Goal: Task Accomplishment & Management: Manage account settings

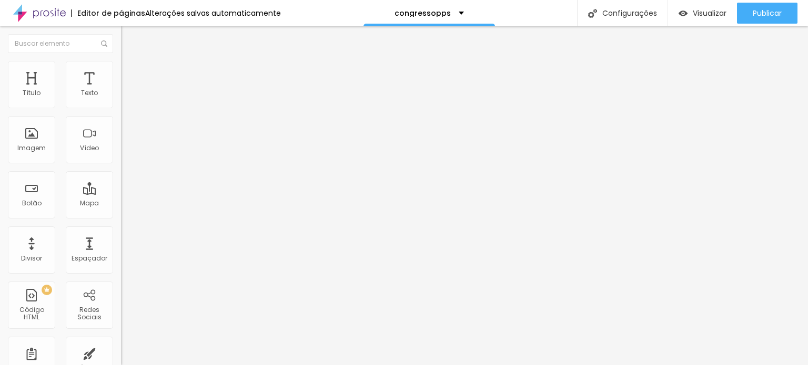
click at [121, 90] on span "Trocar imagem" at bounding box center [149, 85] width 57 height 9
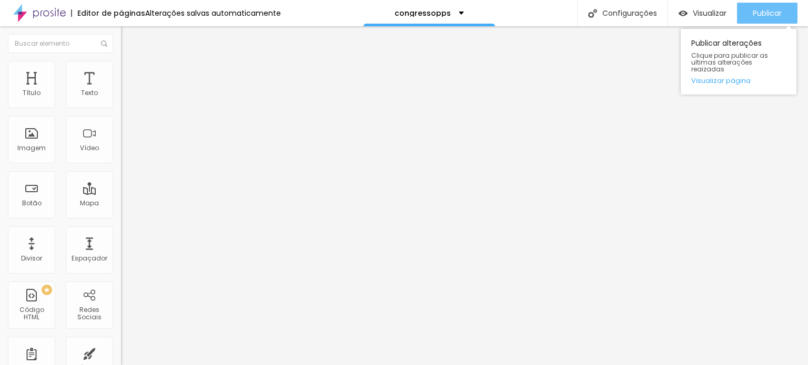
click at [774, 12] on span "Publicar" at bounding box center [766, 13] width 29 height 8
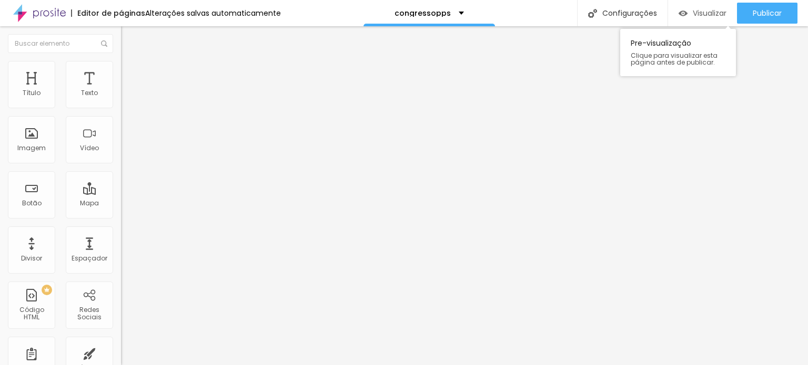
click at [716, 10] on span "Visualizar" at bounding box center [709, 13] width 34 height 8
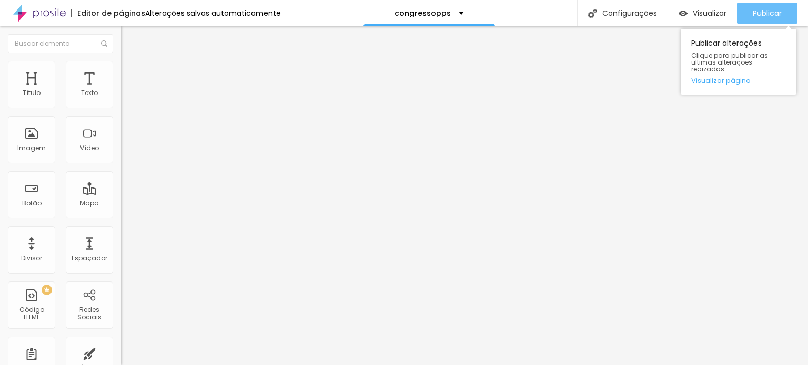
click at [769, 17] on span "Publicar" at bounding box center [766, 13] width 29 height 8
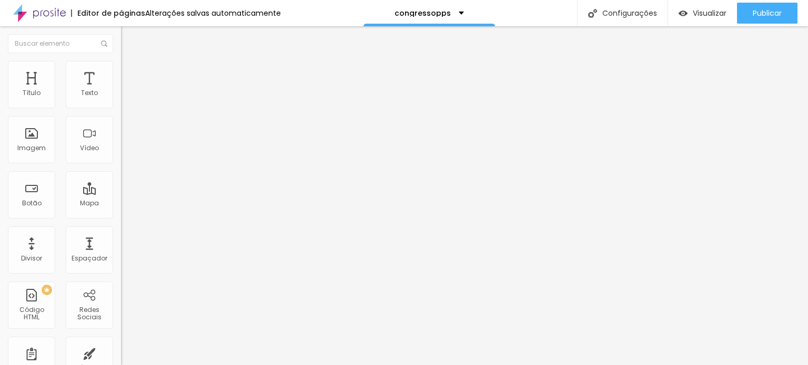
click at [121, 90] on span "Trocar imagem" at bounding box center [149, 85] width 57 height 9
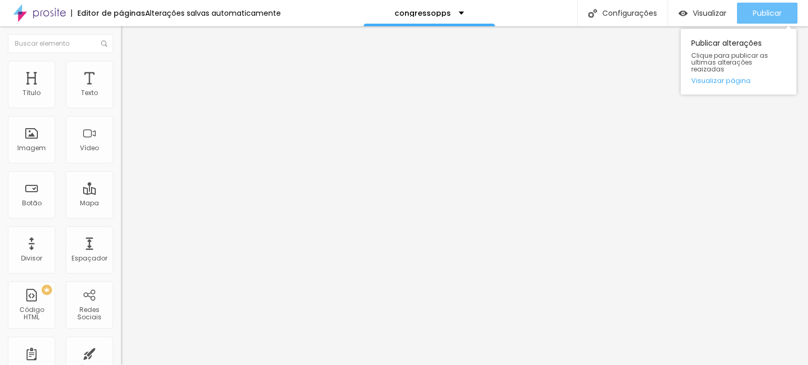
click at [766, 9] on span "Publicar" at bounding box center [766, 13] width 29 height 8
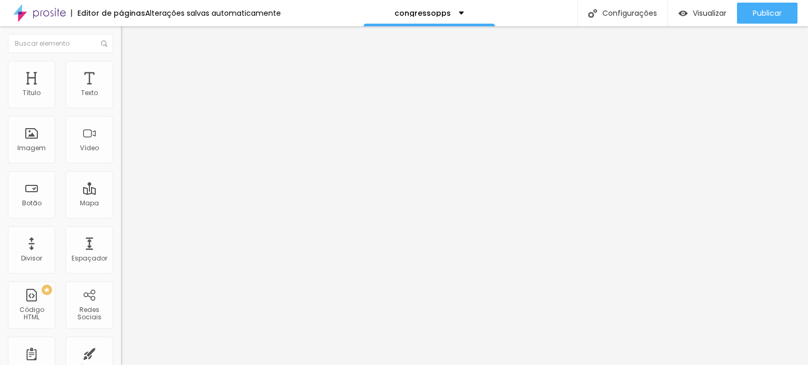
click at [121, 165] on span "Original" at bounding box center [133, 160] width 25 height 9
click at [121, 171] on span "Cinema" at bounding box center [134, 166] width 26 height 9
click at [121, 181] on span "Padrão" at bounding box center [133, 176] width 24 height 9
click at [121, 187] on span "Quadrado" at bounding box center [138, 182] width 34 height 9
click at [121, 177] on span "Padrão" at bounding box center [133, 172] width 24 height 9
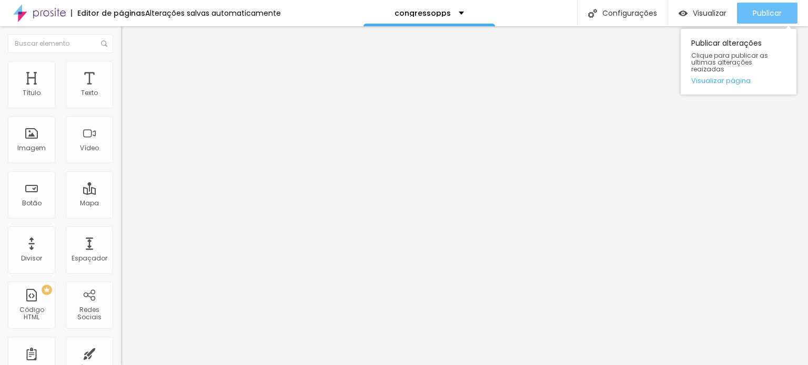
click at [769, 12] on span "Publicar" at bounding box center [766, 13] width 29 height 8
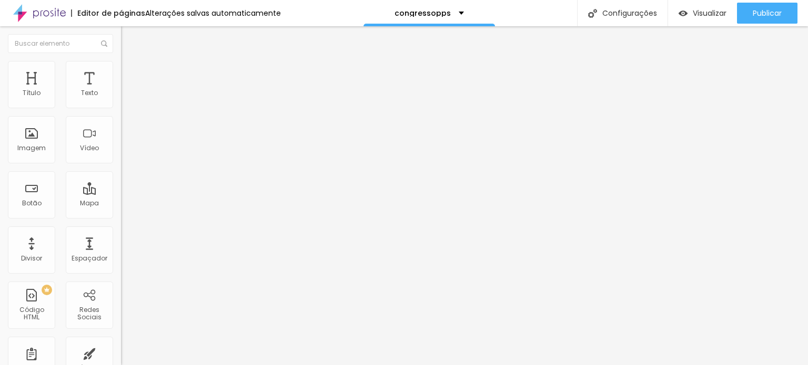
click at [121, 171] on span "Cinema" at bounding box center [134, 166] width 26 height 9
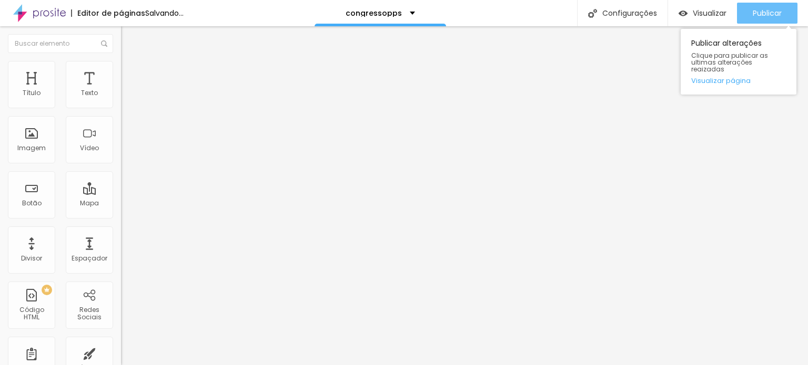
click at [776, 12] on span "Publicar" at bounding box center [766, 13] width 29 height 8
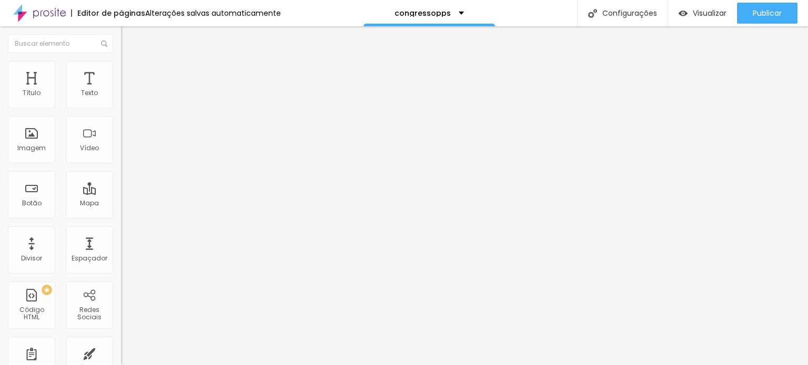
click at [121, 90] on span "Trocar imagem" at bounding box center [149, 85] width 57 height 9
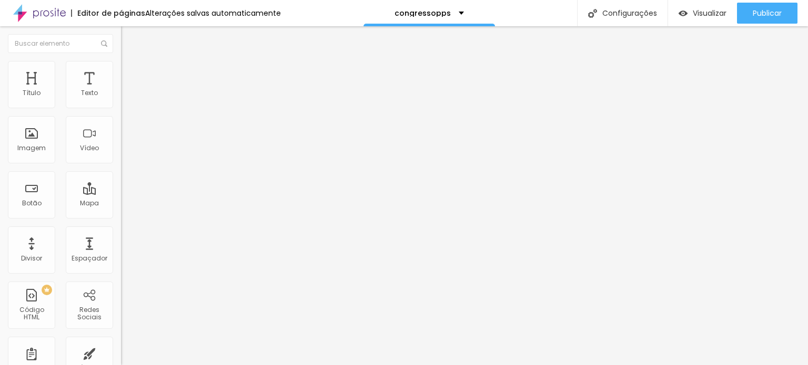
click at [121, 165] on span "16:9 Cinema" at bounding box center [141, 160] width 40 height 9
click at [121, 193] on span "Original" at bounding box center [133, 189] width 25 height 9
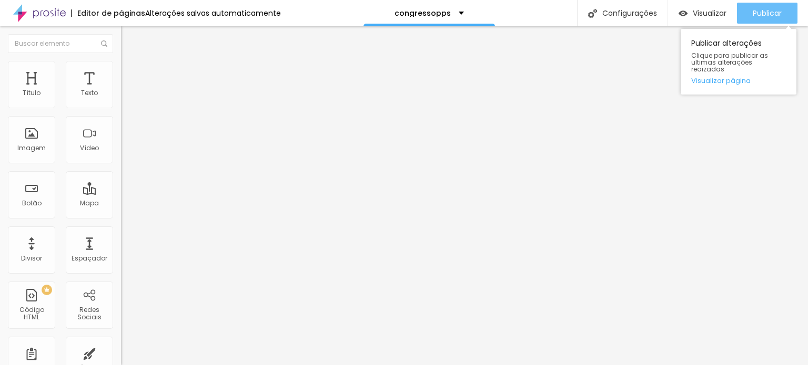
click at [776, 12] on span "Publicar" at bounding box center [766, 13] width 29 height 8
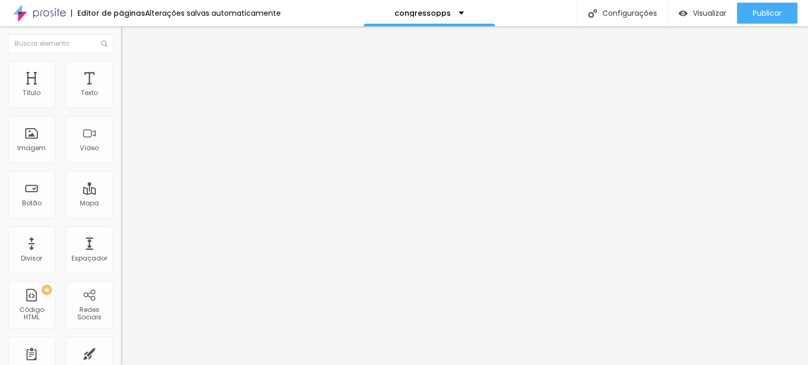
click at [121, 78] on li "Avançado" at bounding box center [181, 77] width 121 height 11
type input "5"
type input "10"
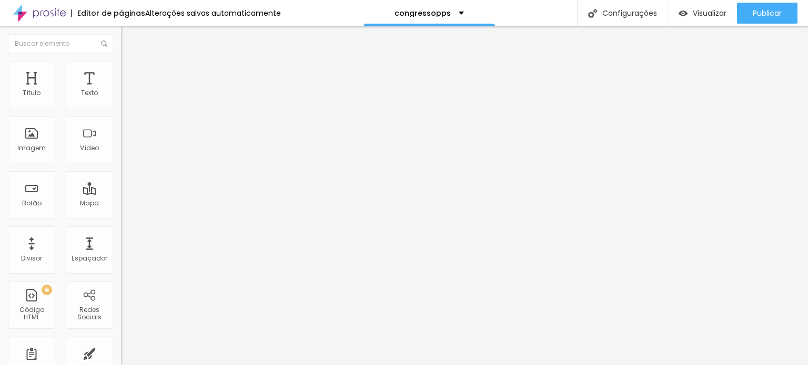
type input "15"
type input "20"
type input "15"
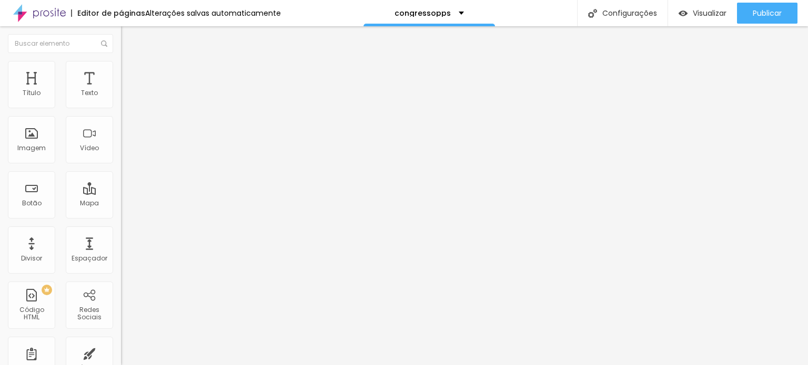
type input "15"
type input "0"
drag, startPoint x: 26, startPoint y: 101, endPoint x: 0, endPoint y: 94, distance: 27.3
click at [121, 204] on input "range" at bounding box center [155, 208] width 68 height 8
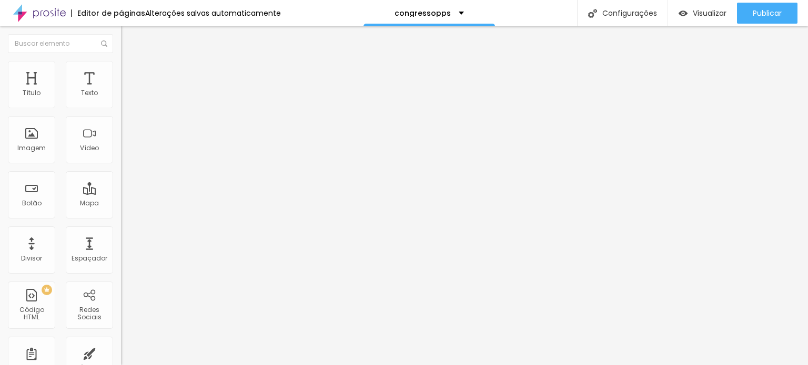
type input "0"
drag, startPoint x: 23, startPoint y: 124, endPoint x: 8, endPoint y: 122, distance: 14.9
type input "0"
click at [121, 353] on input "range" at bounding box center [155, 357] width 68 height 8
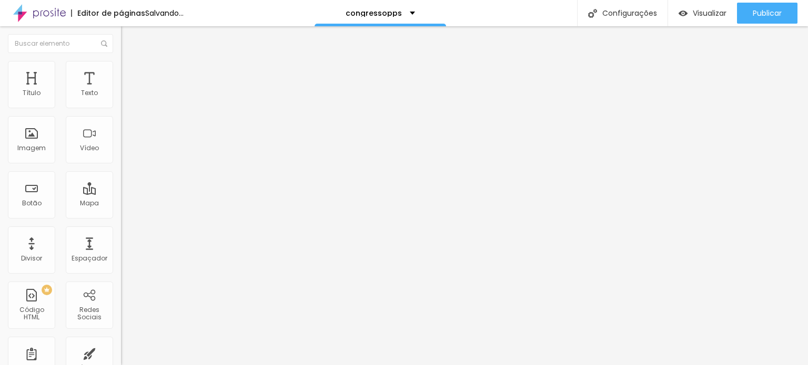
click at [121, 89] on div "Adicionar imagem" at bounding box center [181, 85] width 121 height 7
click at [121, 90] on span "Adicionar imagem" at bounding box center [155, 85] width 68 height 9
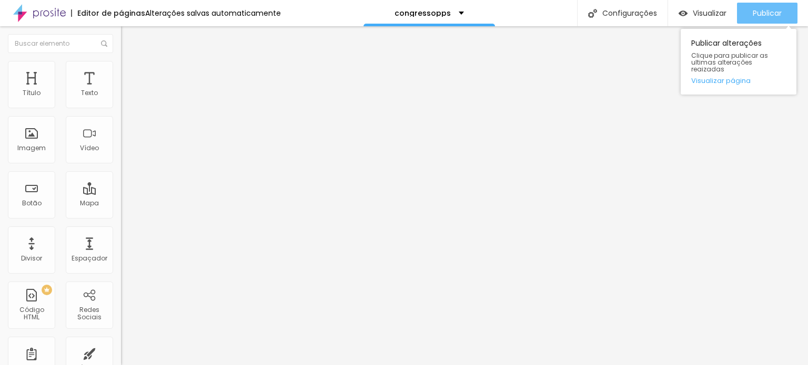
click at [770, 9] on span "Publicar" at bounding box center [766, 13] width 29 height 8
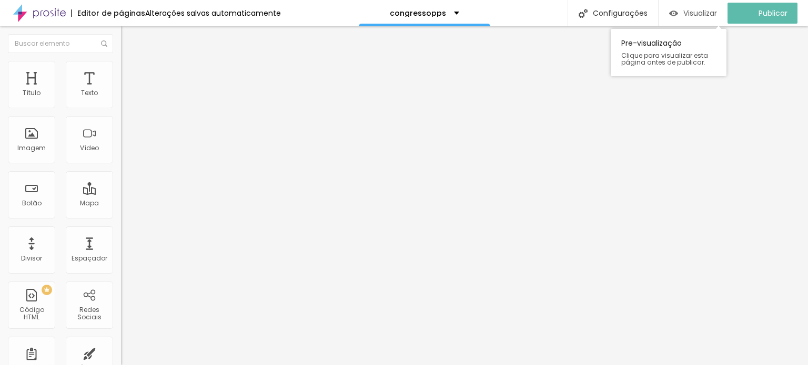
click at [717, 9] on span "Visualizar" at bounding box center [700, 13] width 34 height 8
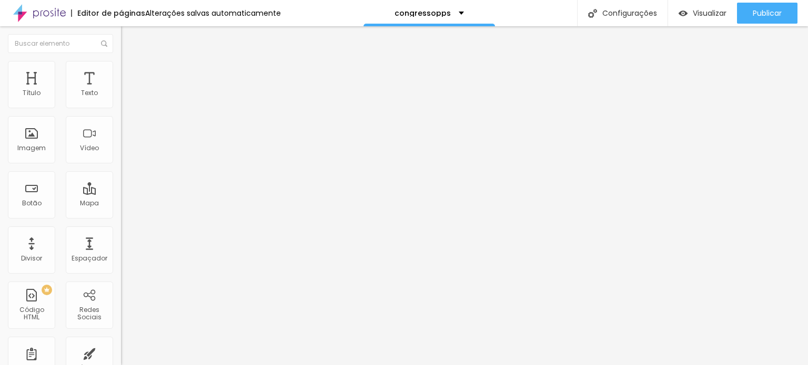
click at [121, 89] on div "Trocar imagem" at bounding box center [181, 85] width 121 height 7
click at [121, 90] on span "Trocar imagem" at bounding box center [149, 85] width 57 height 9
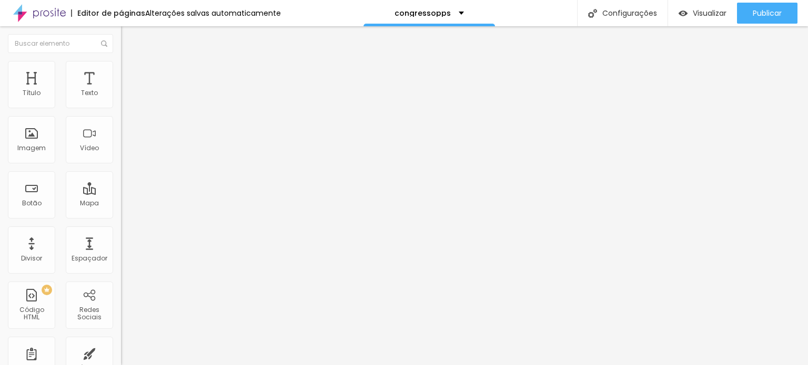
click at [121, 90] on span "Trocar imagem" at bounding box center [149, 85] width 57 height 9
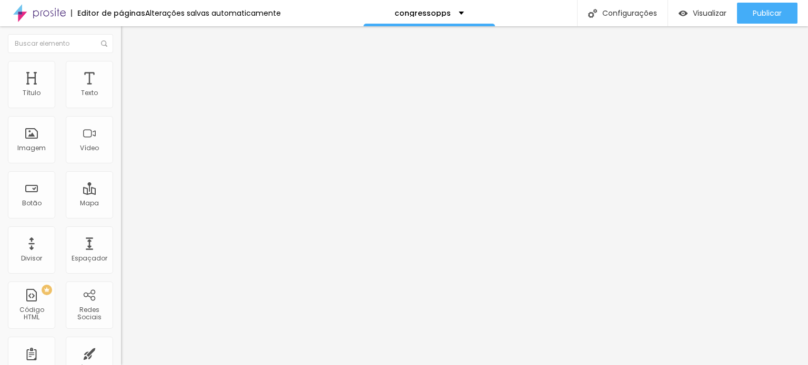
click at [121, 90] on span "Trocar imagem" at bounding box center [149, 85] width 57 height 9
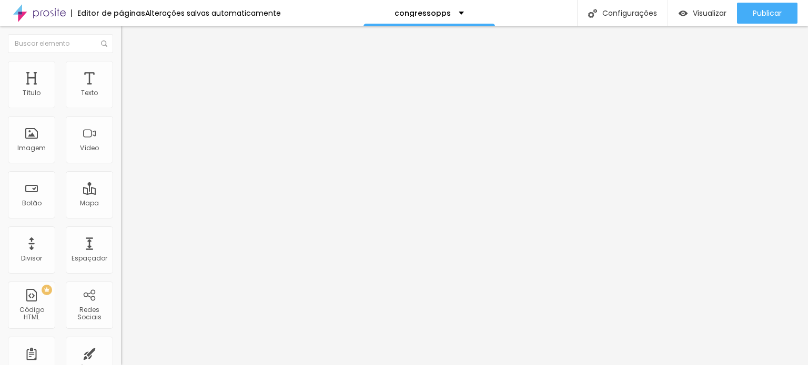
click at [121, 90] on span "Trocar imagem" at bounding box center [149, 85] width 57 height 9
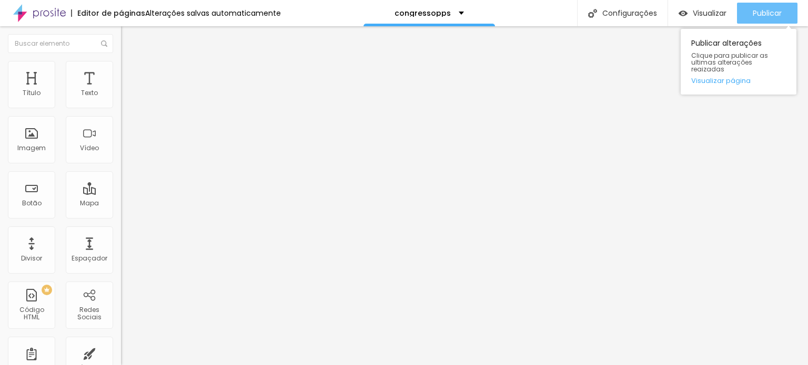
click at [774, 7] on div "Publicar" at bounding box center [766, 13] width 29 height 21
click at [761, 14] on span "Publicar" at bounding box center [766, 13] width 29 height 8
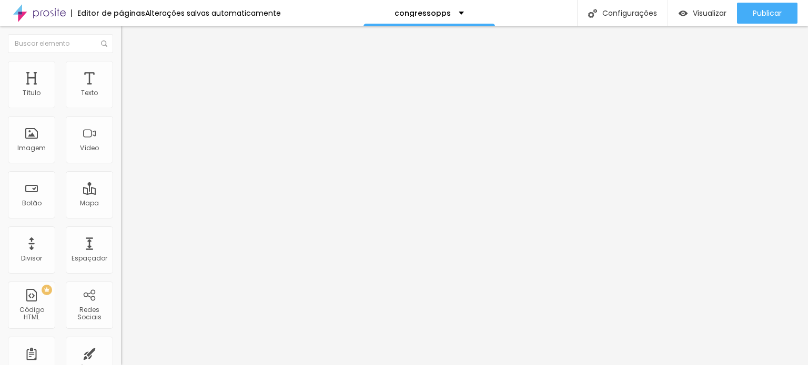
click at [130, 74] on span "Avançado" at bounding box center [147, 78] width 35 height 9
click at [121, 204] on input "range" at bounding box center [155, 208] width 68 height 8
drag, startPoint x: 22, startPoint y: 124, endPoint x: 12, endPoint y: 120, distance: 11.1
click at [121, 353] on input "range" at bounding box center [155, 357] width 68 height 8
click at [130, 74] on span "Avançado" at bounding box center [147, 78] width 35 height 9
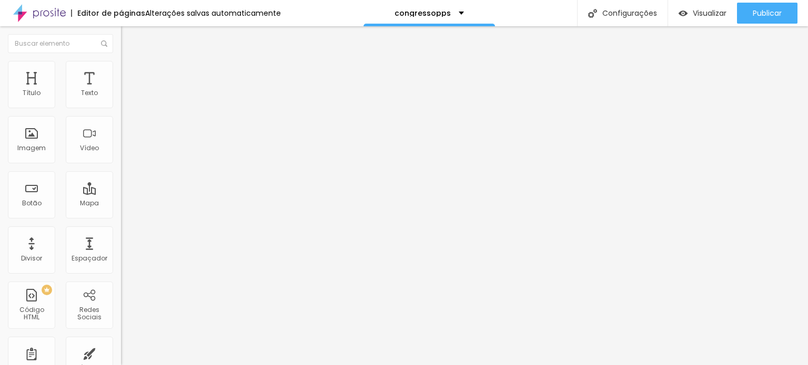
click at [121, 72] on img at bounding box center [125, 76] width 9 height 9
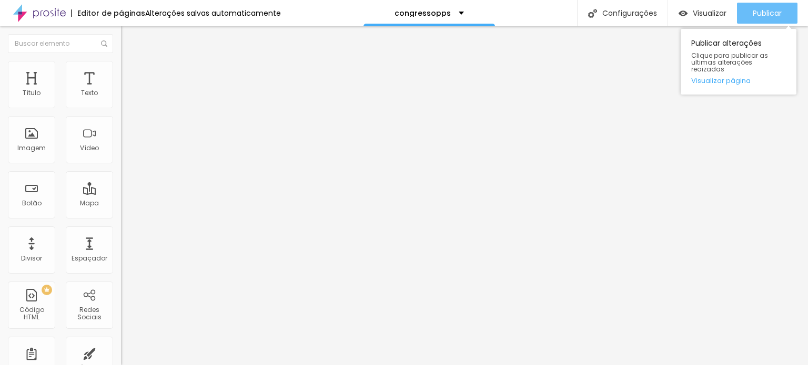
click at [761, 16] on span "Publicar" at bounding box center [766, 13] width 29 height 8
click at [780, 11] on span "Publicar" at bounding box center [766, 13] width 29 height 8
click at [762, 14] on span "Publicar" at bounding box center [766, 13] width 29 height 8
click at [764, 14] on span "Publicar" at bounding box center [766, 13] width 29 height 8
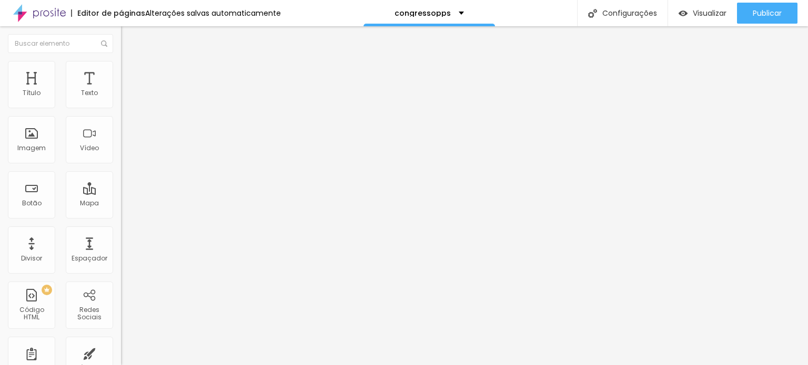
type input "17"
type input "18"
type input "19"
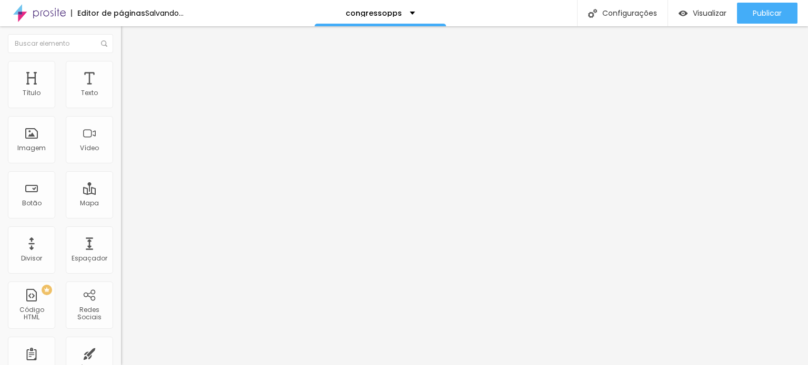
type input "19"
type input "20"
type input "21"
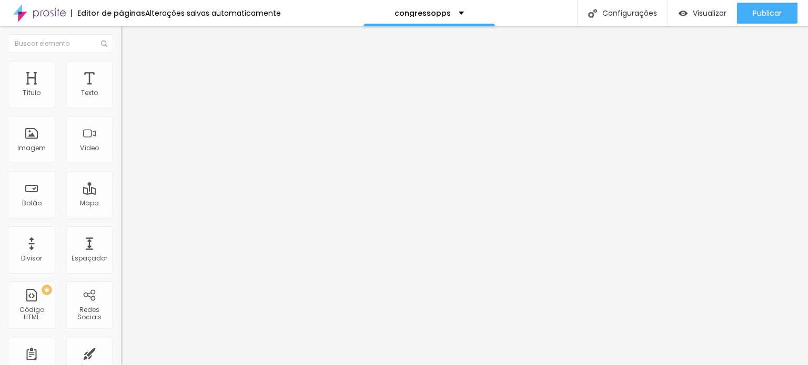
drag, startPoint x: 48, startPoint y: 101, endPoint x: 58, endPoint y: 101, distance: 9.5
type input "21"
click at [121, 193] on input "range" at bounding box center [155, 197] width 68 height 8
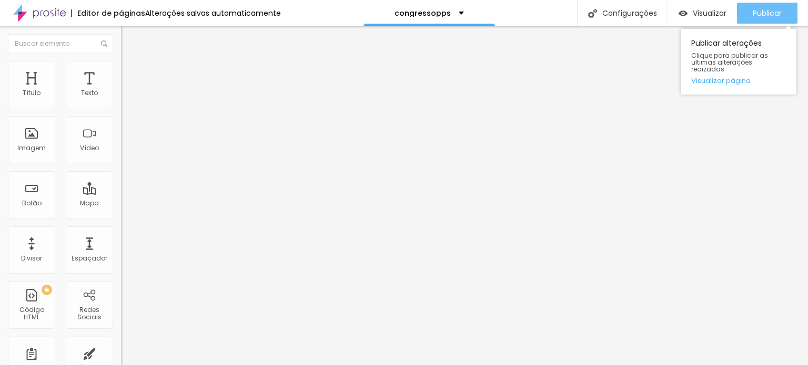
click at [781, 12] on span "Publicar" at bounding box center [766, 13] width 29 height 8
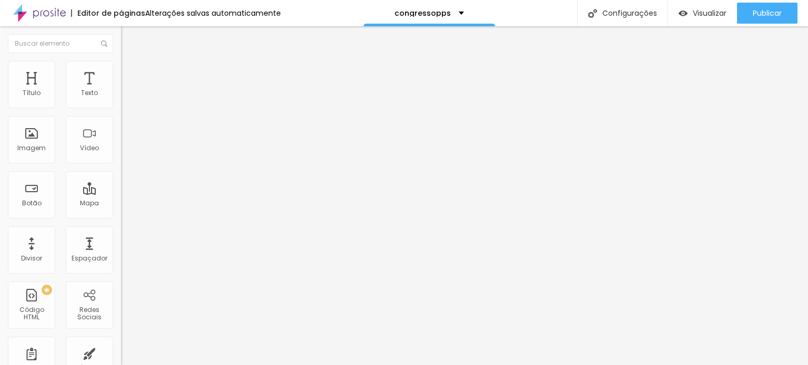
type input "15"
type input "14"
type input "15"
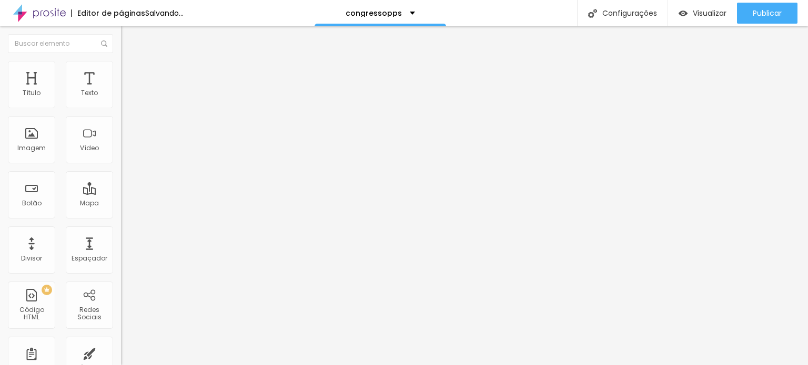
type input "15"
click at [121, 193] on input "range" at bounding box center [155, 197] width 68 height 8
type input "1.6"
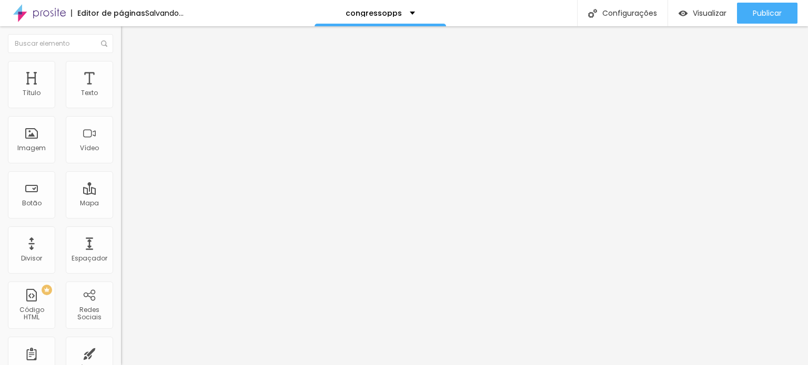
type input "1.7"
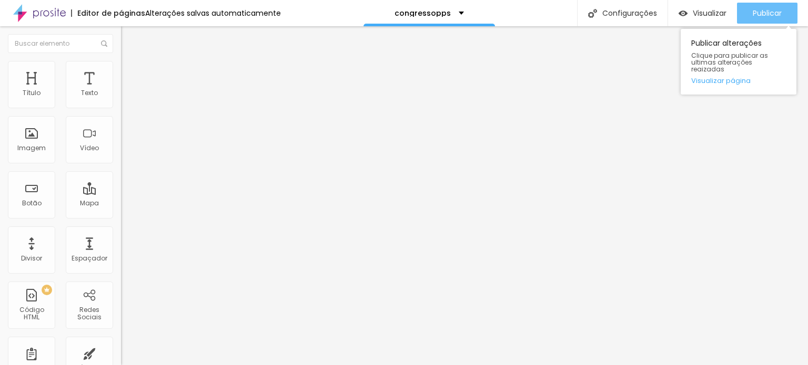
click at [774, 12] on span "Publicar" at bounding box center [766, 13] width 29 height 8
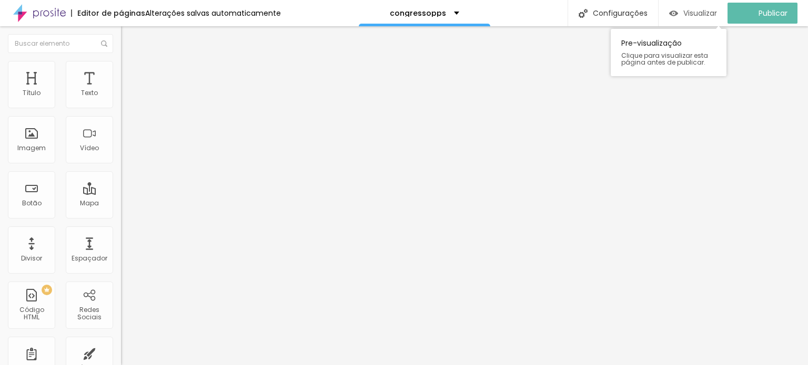
click at [713, 15] on span "Visualizar" at bounding box center [700, 13] width 34 height 8
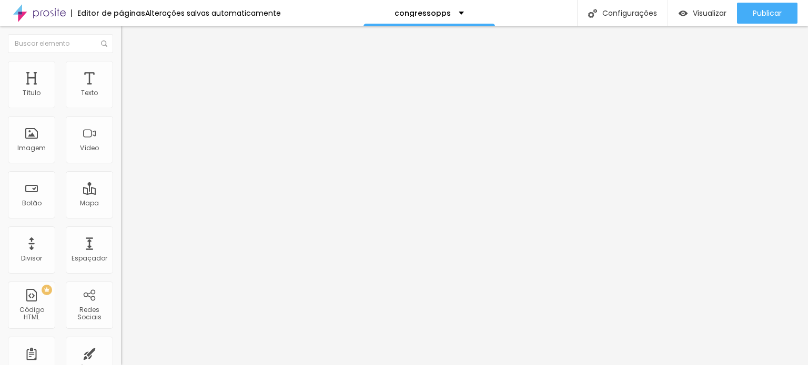
click at [121, 69] on li "Estilo" at bounding box center [181, 66] width 121 height 11
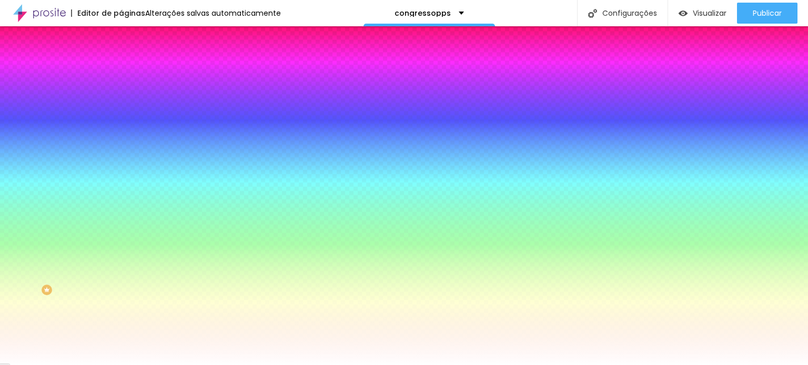
click at [130, 74] on span "Avançado" at bounding box center [147, 78] width 35 height 9
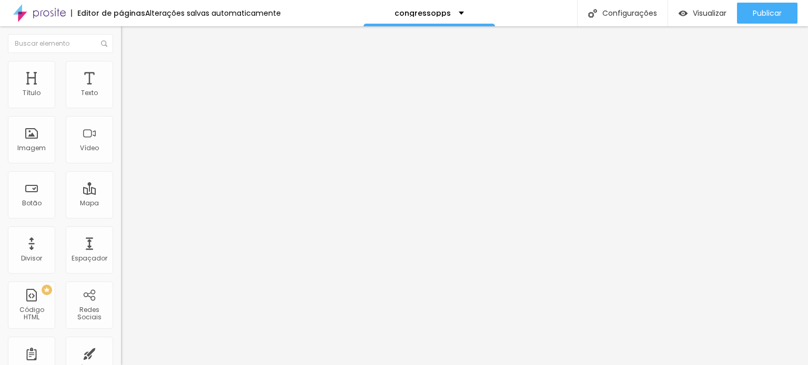
type input "15"
type input "10"
type input "5"
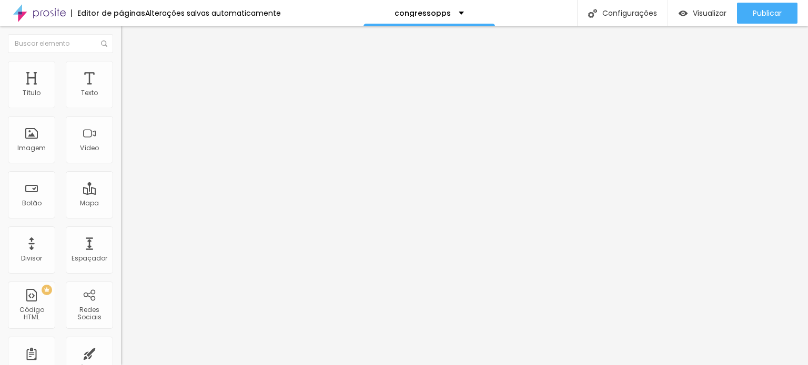
type input "5"
type input "0"
type input "30"
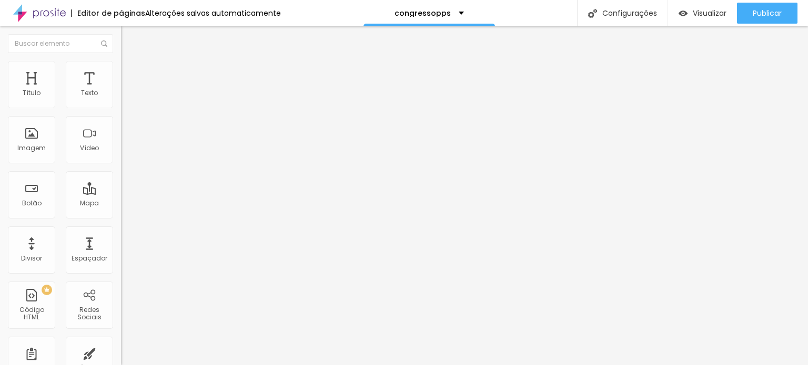
type input "40"
type input "45"
type input "50"
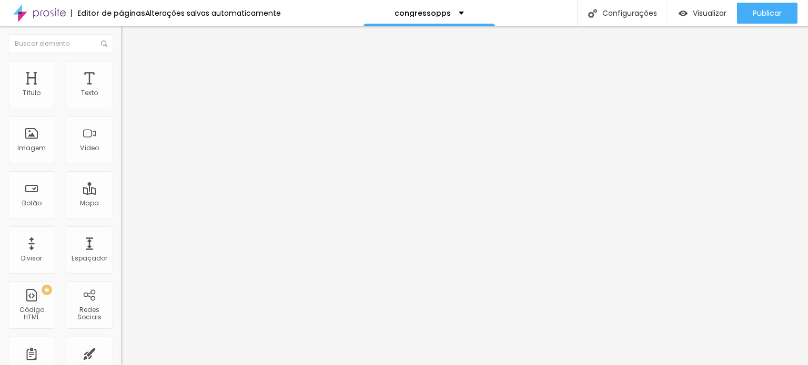
type input "50"
type input "0"
drag, startPoint x: 38, startPoint y: 100, endPoint x: 0, endPoint y: 89, distance: 39.4
type input "0"
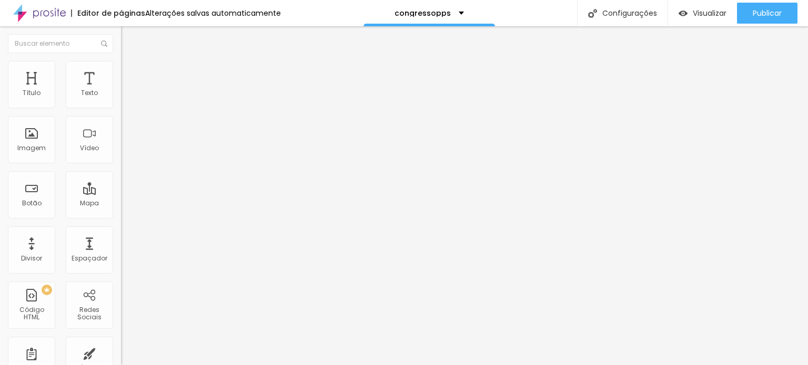
click at [121, 204] on input "range" at bounding box center [155, 208] width 68 height 8
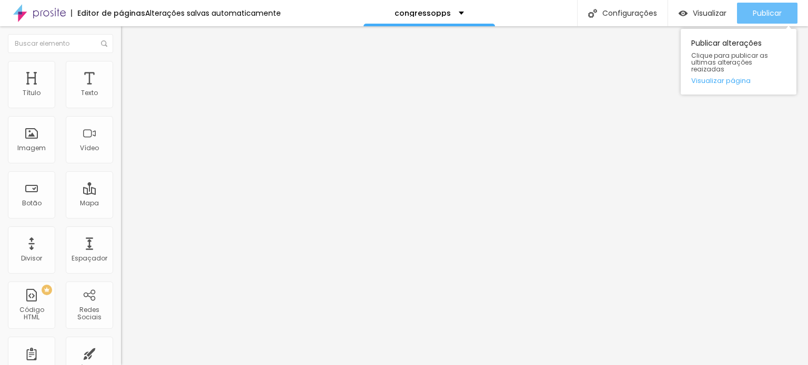
click at [777, 9] on span "Publicar" at bounding box center [766, 13] width 29 height 8
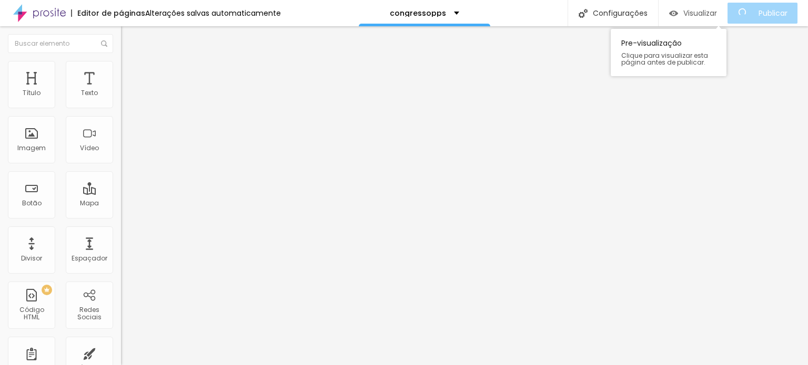
click at [707, 13] on span "Visualizar" at bounding box center [700, 13] width 34 height 8
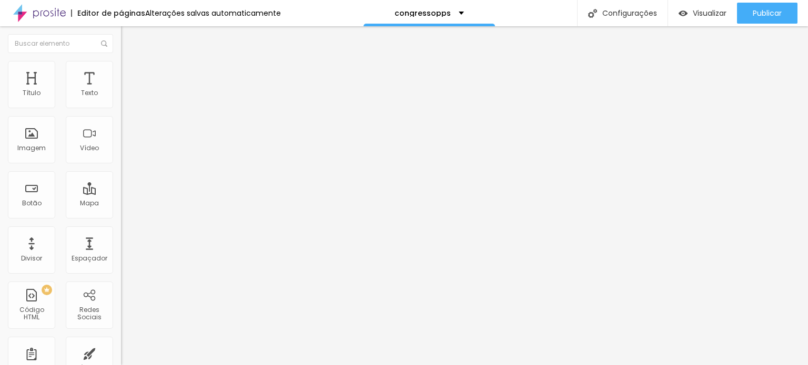
click at [130, 76] on span "Avançado" at bounding box center [147, 78] width 35 height 9
type input "4"
type input "0"
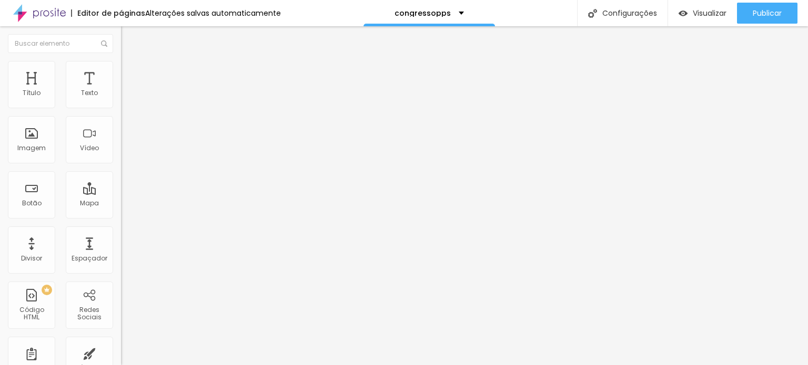
drag, startPoint x: 18, startPoint y: 103, endPoint x: 8, endPoint y: 101, distance: 10.0
type input "0"
click at [121, 204] on input "range" at bounding box center [155, 208] width 68 height 8
type input "0"
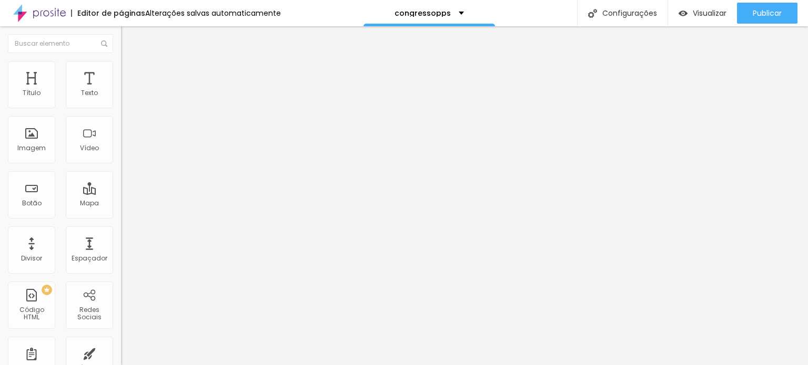
drag, startPoint x: 18, startPoint y: 124, endPoint x: 1, endPoint y: 120, distance: 17.7
type input "0"
click at [121, 353] on input "range" at bounding box center [155, 357] width 68 height 8
click at [121, 79] on li "Avançado" at bounding box center [181, 77] width 121 height 11
type input "45"
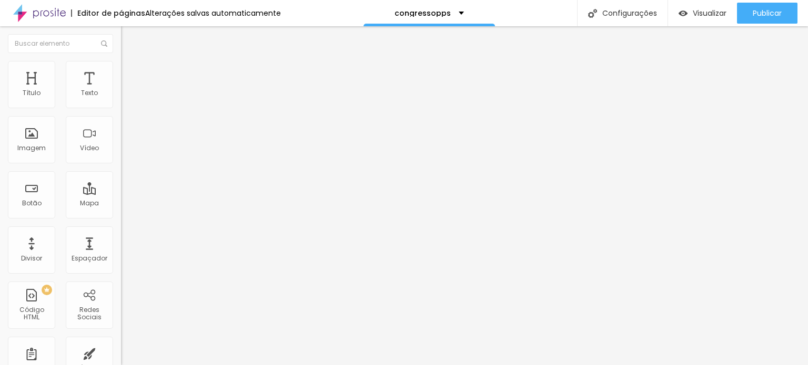
type input "45"
type input "40"
type input "35"
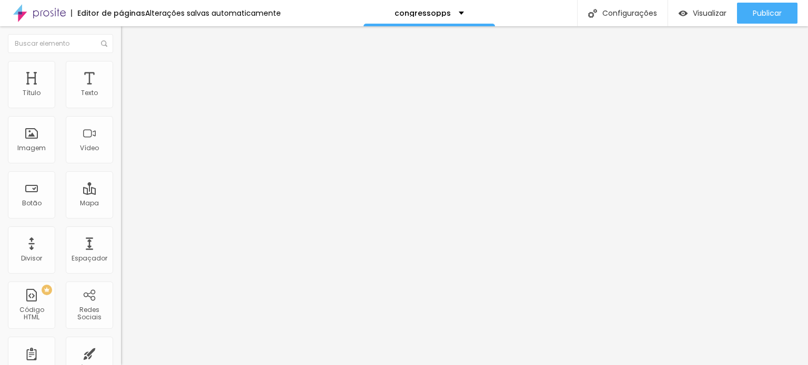
type input "30"
type input "35"
type input "40"
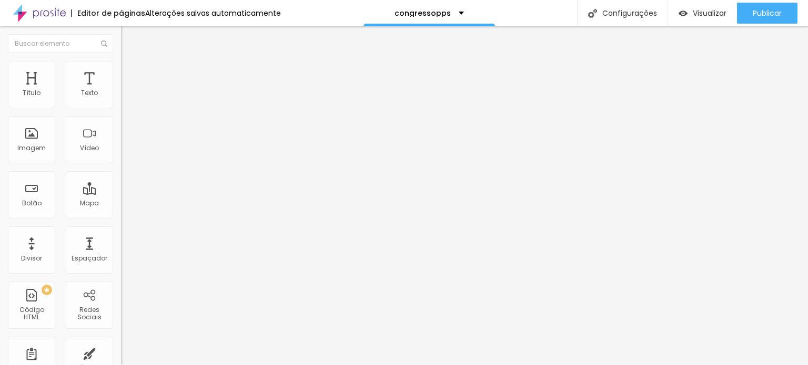
type input "40"
type input "35"
drag, startPoint x: 64, startPoint y: 103, endPoint x: 53, endPoint y: 101, distance: 10.6
type input "35"
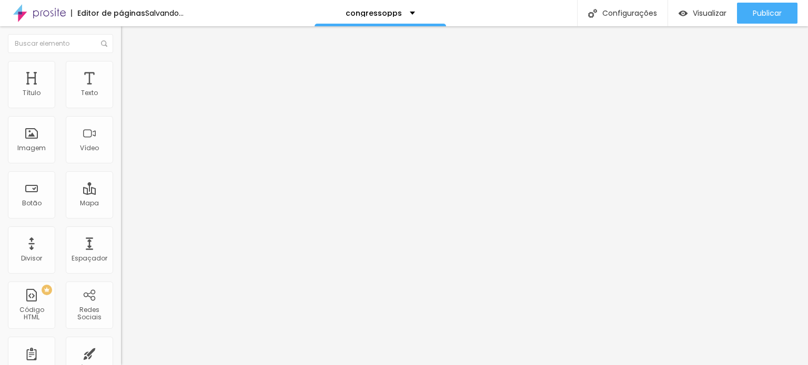
click at [121, 204] on input "range" at bounding box center [155, 208] width 68 height 8
click at [121, 72] on li "Avançado" at bounding box center [181, 77] width 121 height 11
click at [121, 204] on input "range" at bounding box center [155, 208] width 68 height 8
click at [121, 72] on li "Estilo" at bounding box center [181, 66] width 121 height 11
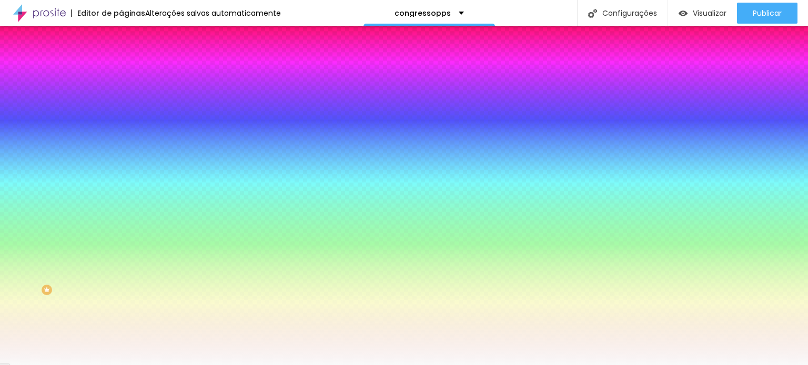
click at [121, 61] on li "Conteúdo" at bounding box center [181, 55] width 121 height 11
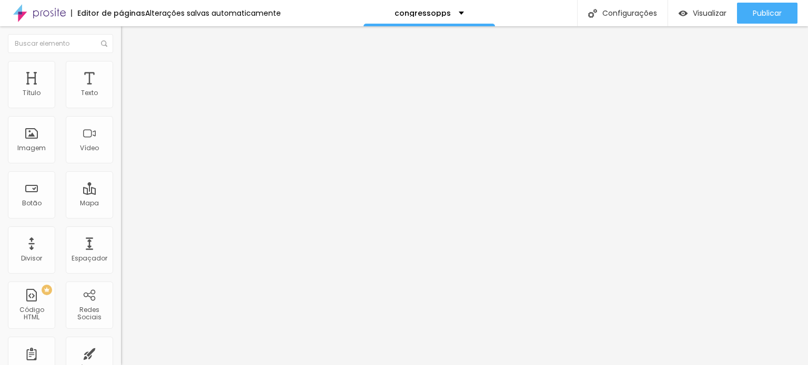
click at [121, 96] on span "Encaixotado" at bounding box center [141, 91] width 41 height 9
click at [121, 112] on span "Completo" at bounding box center [137, 107] width 32 height 9
click at [121, 102] on span "Encaixotado" at bounding box center [141, 97] width 41 height 9
click at [121, 112] on span "Completo" at bounding box center [137, 107] width 32 height 9
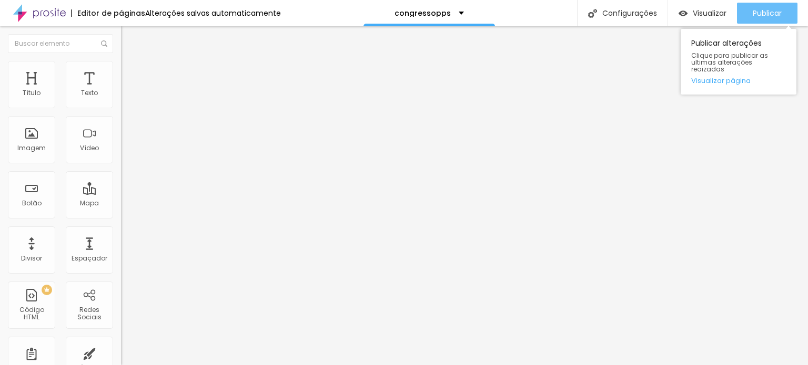
click at [772, 11] on span "Publicar" at bounding box center [766, 13] width 29 height 8
click at [774, 15] on span "Publicar" at bounding box center [766, 13] width 29 height 8
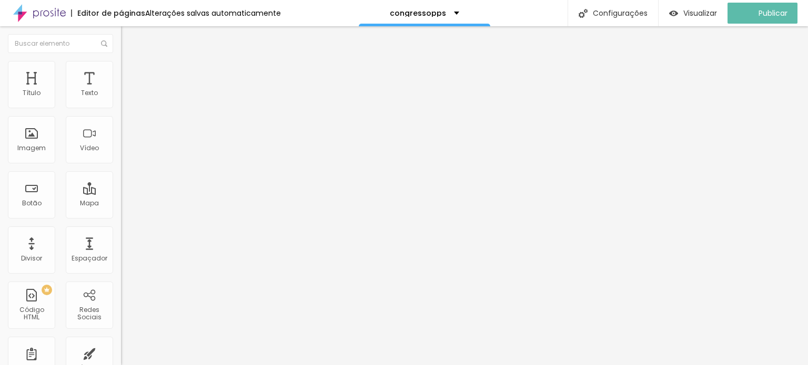
click at [121, 90] on span "Trocar imagem" at bounding box center [149, 85] width 57 height 9
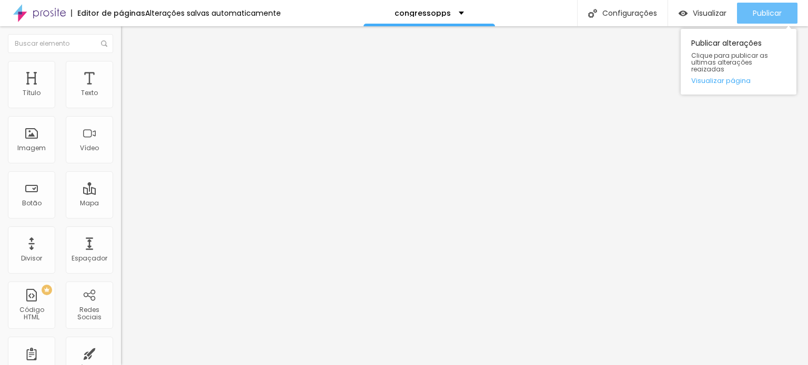
click at [757, 15] on span "Publicar" at bounding box center [766, 13] width 29 height 8
